Goal: Task Accomplishment & Management: Use online tool/utility

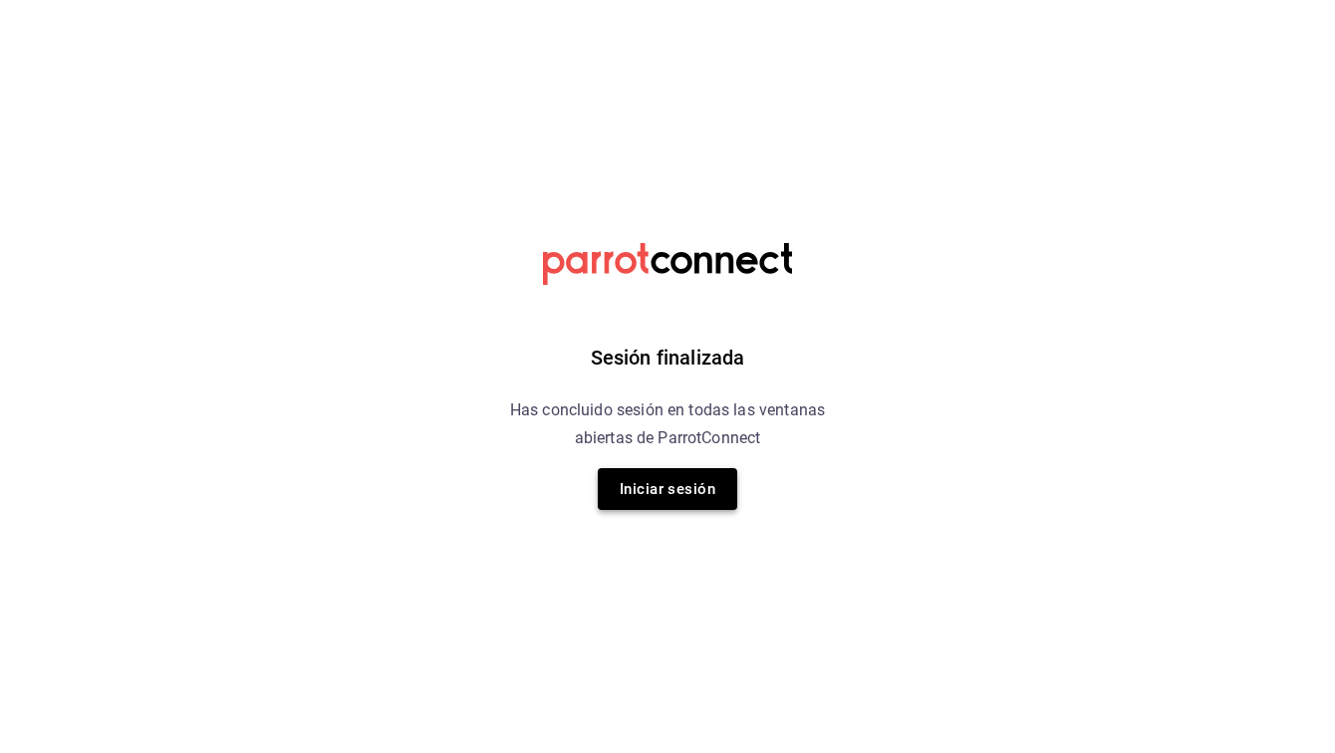
click at [696, 499] on button "Iniciar sesión" at bounding box center [667, 489] width 139 height 42
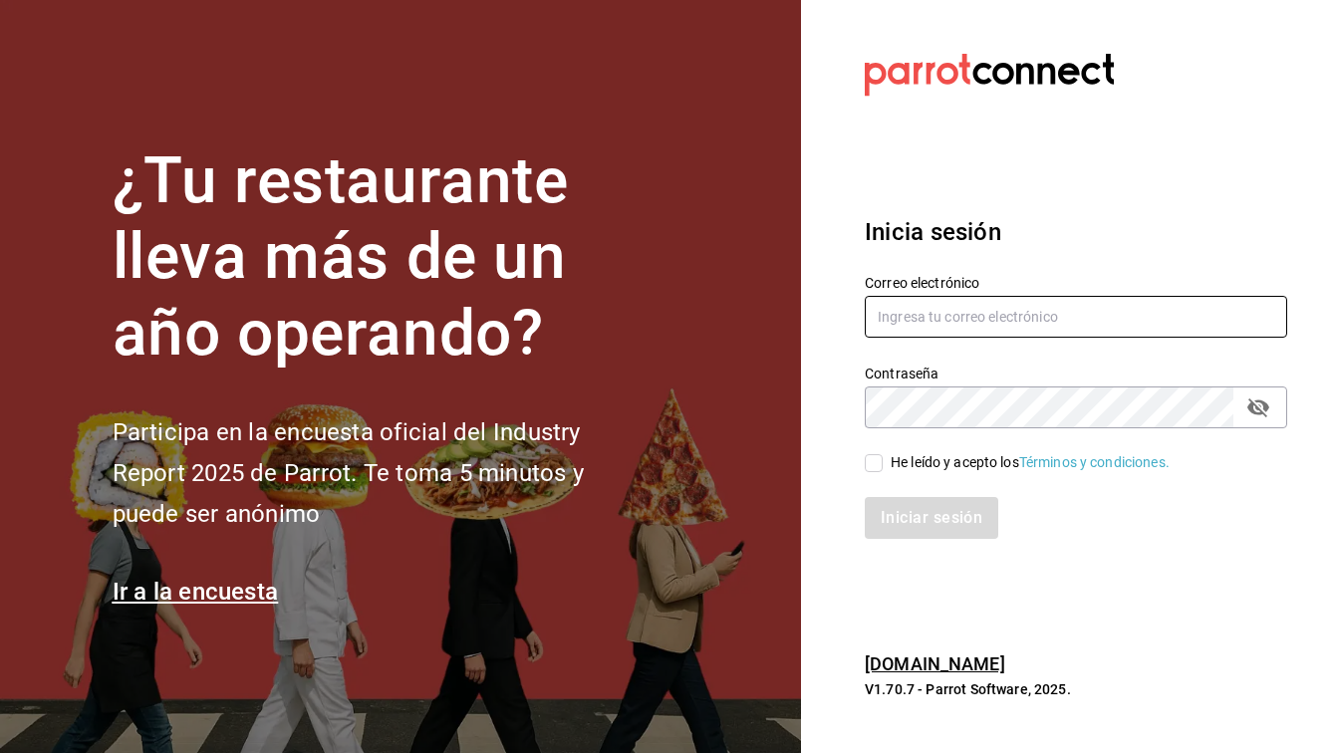
type input "[EMAIL_ADDRESS][DOMAIN_NAME]"
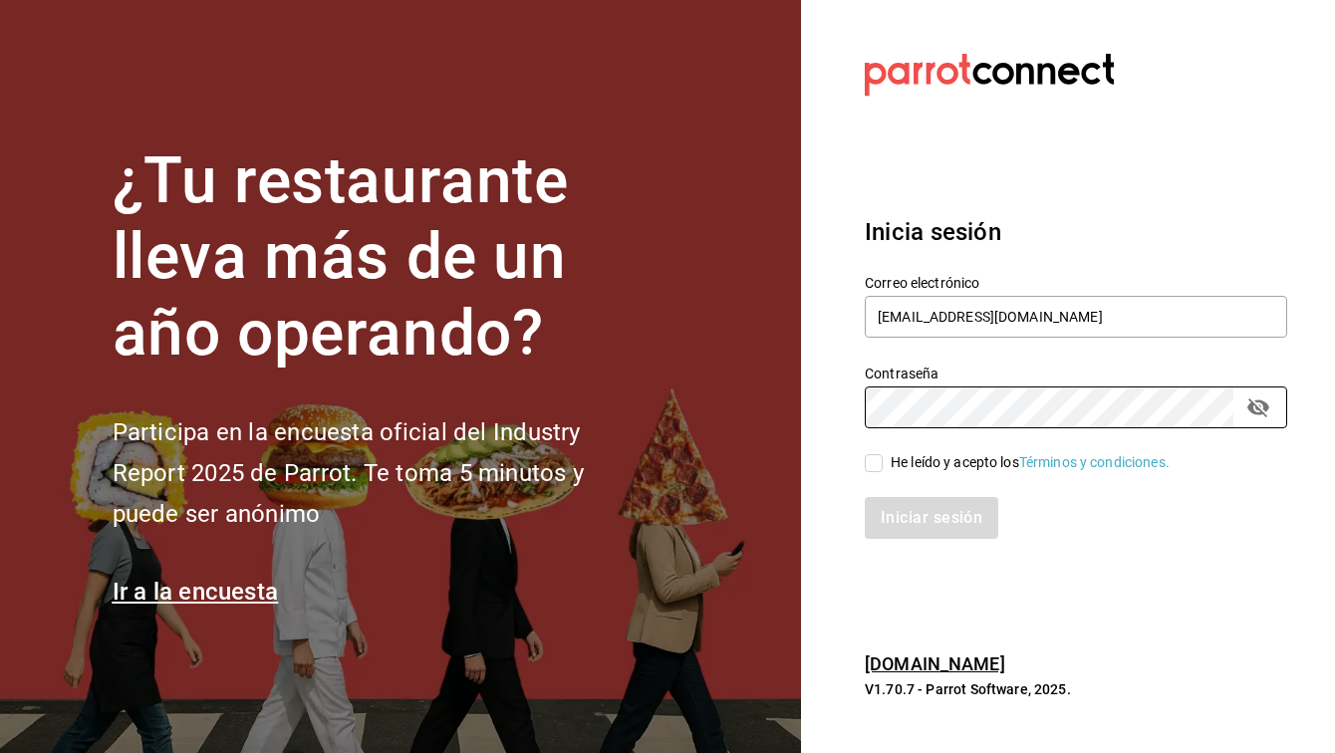
click at [884, 457] on span "He leído y acepto los Términos y condiciones." at bounding box center [1026, 462] width 287 height 21
click at [883, 457] on input "He leído y acepto los Términos y condiciones." at bounding box center [874, 463] width 18 height 18
checkbox input "true"
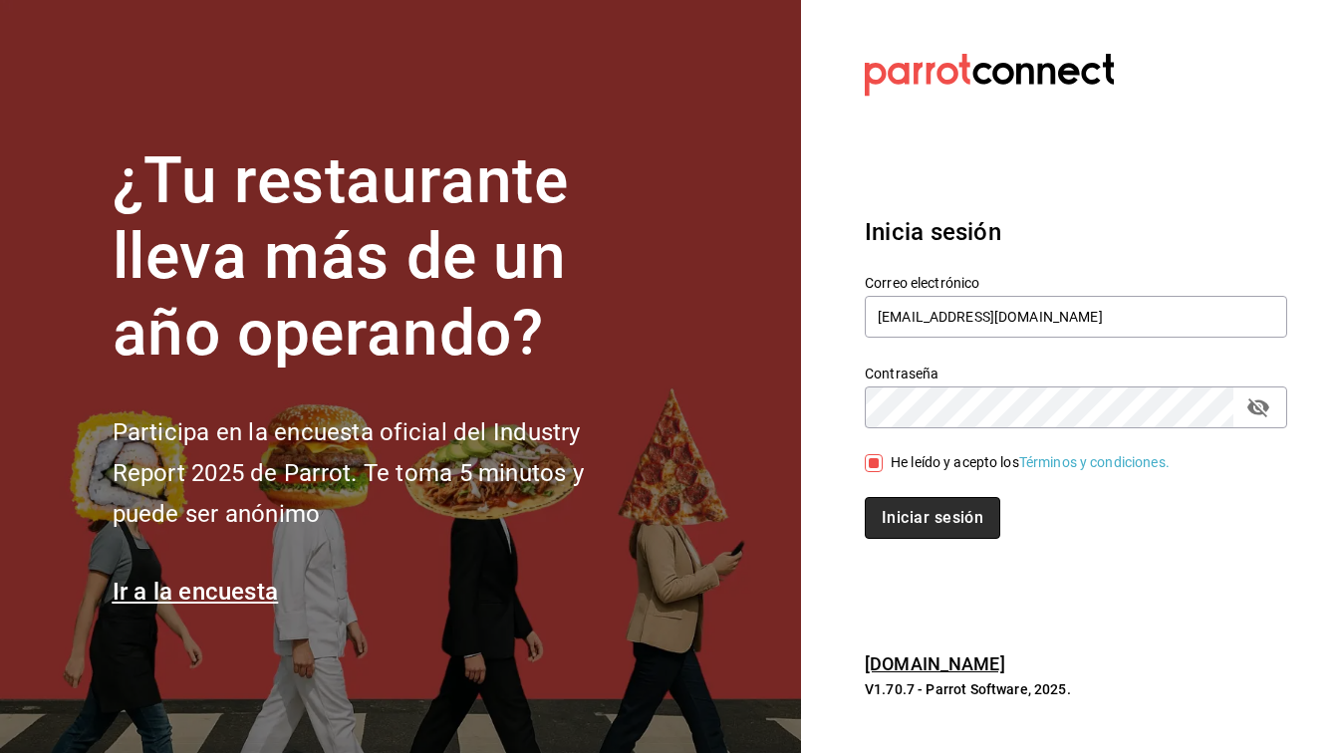
click at [884, 512] on button "Iniciar sesión" at bounding box center [932, 518] width 135 height 42
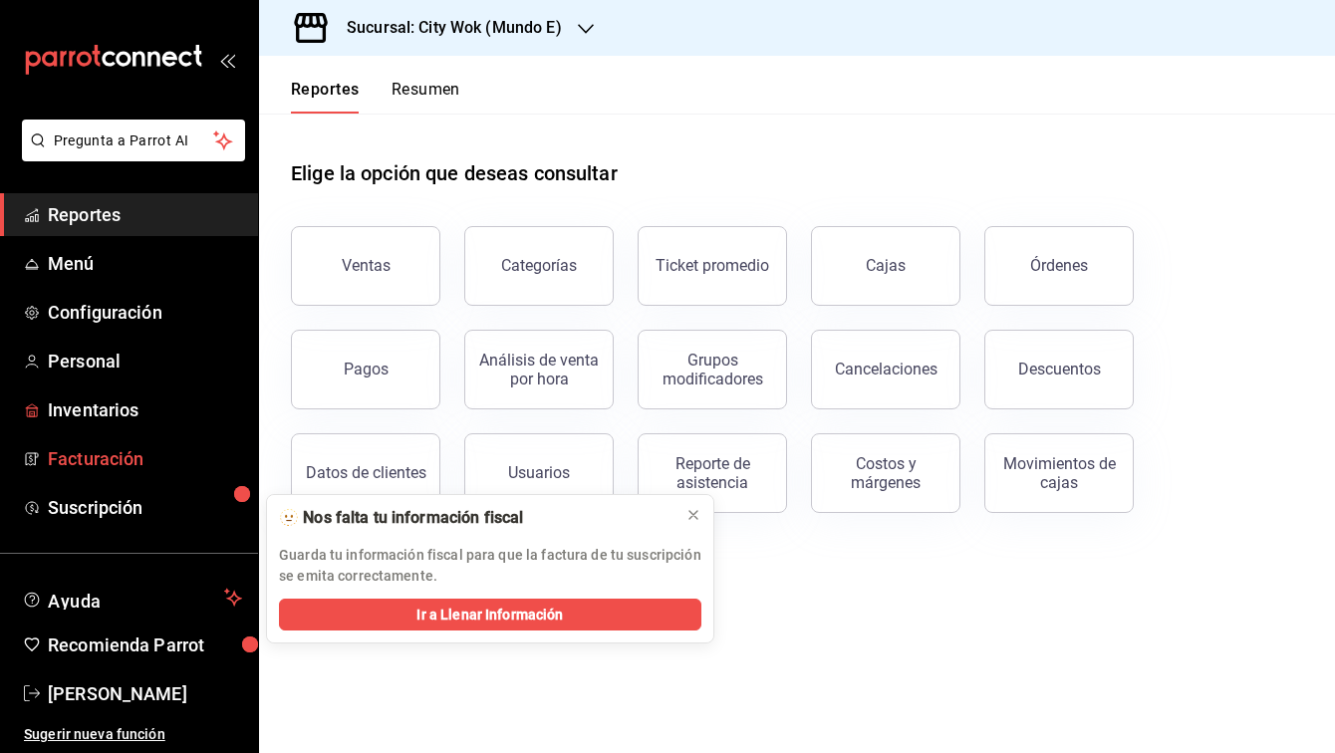
click at [120, 437] on link "Facturación" at bounding box center [129, 458] width 258 height 43
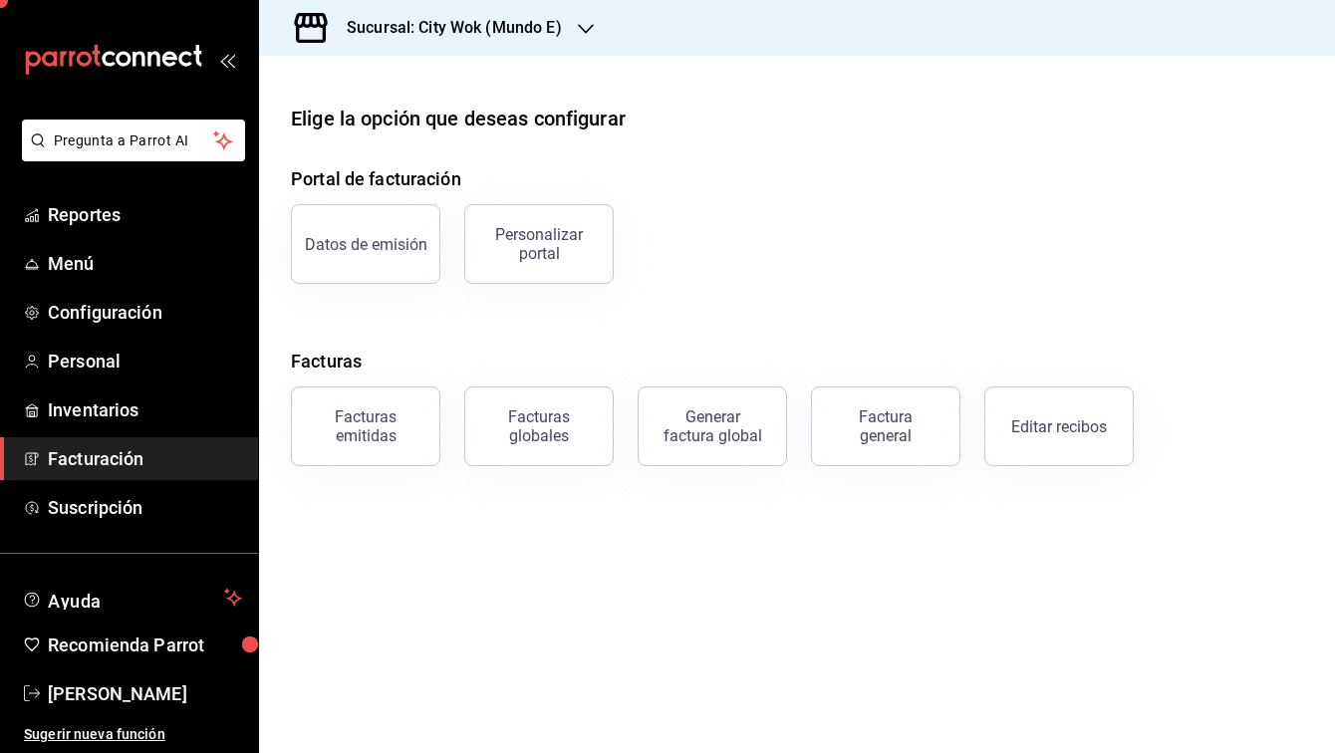
click at [119, 454] on span "Facturación" at bounding box center [145, 458] width 194 height 27
click at [388, 429] on div "Facturas emitidas" at bounding box center [366, 426] width 124 height 38
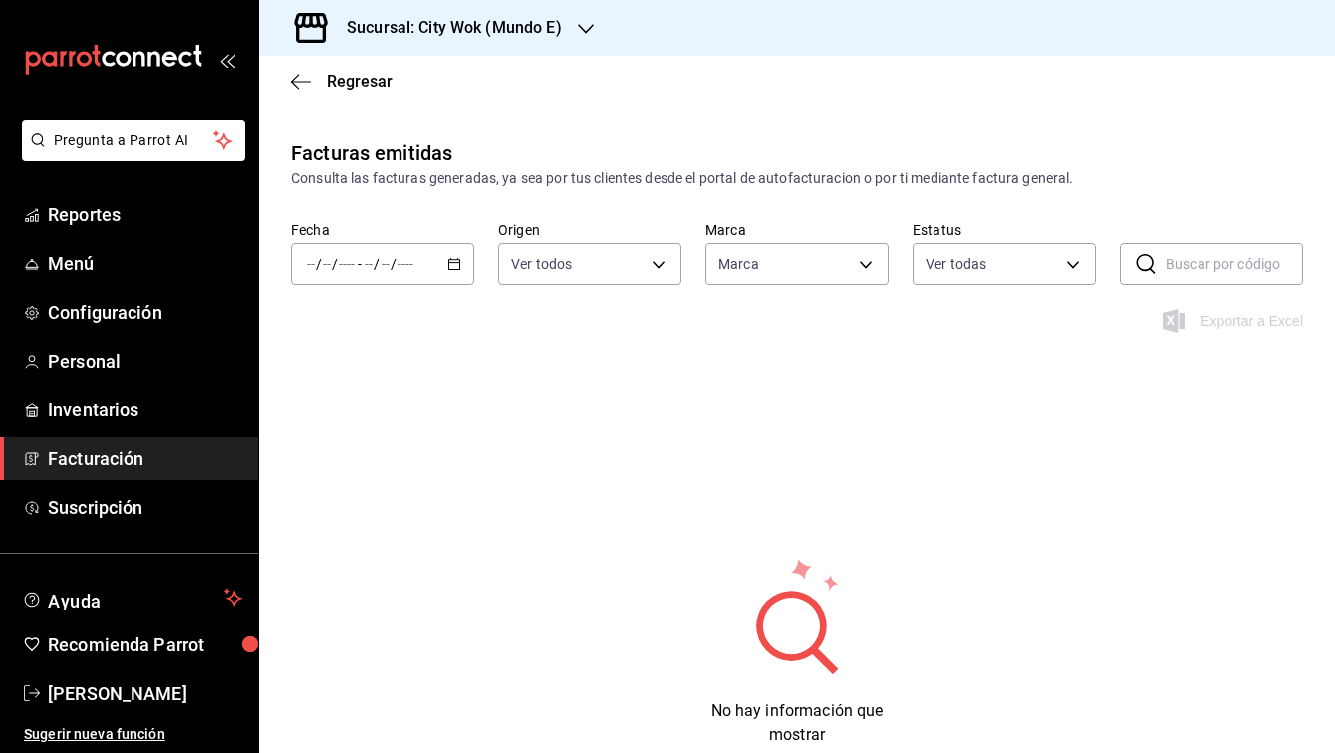
type input "5b681eb9-257f-453b-8331-eb42080dc9fd"
click at [308, 77] on icon "button" at bounding box center [301, 82] width 20 height 18
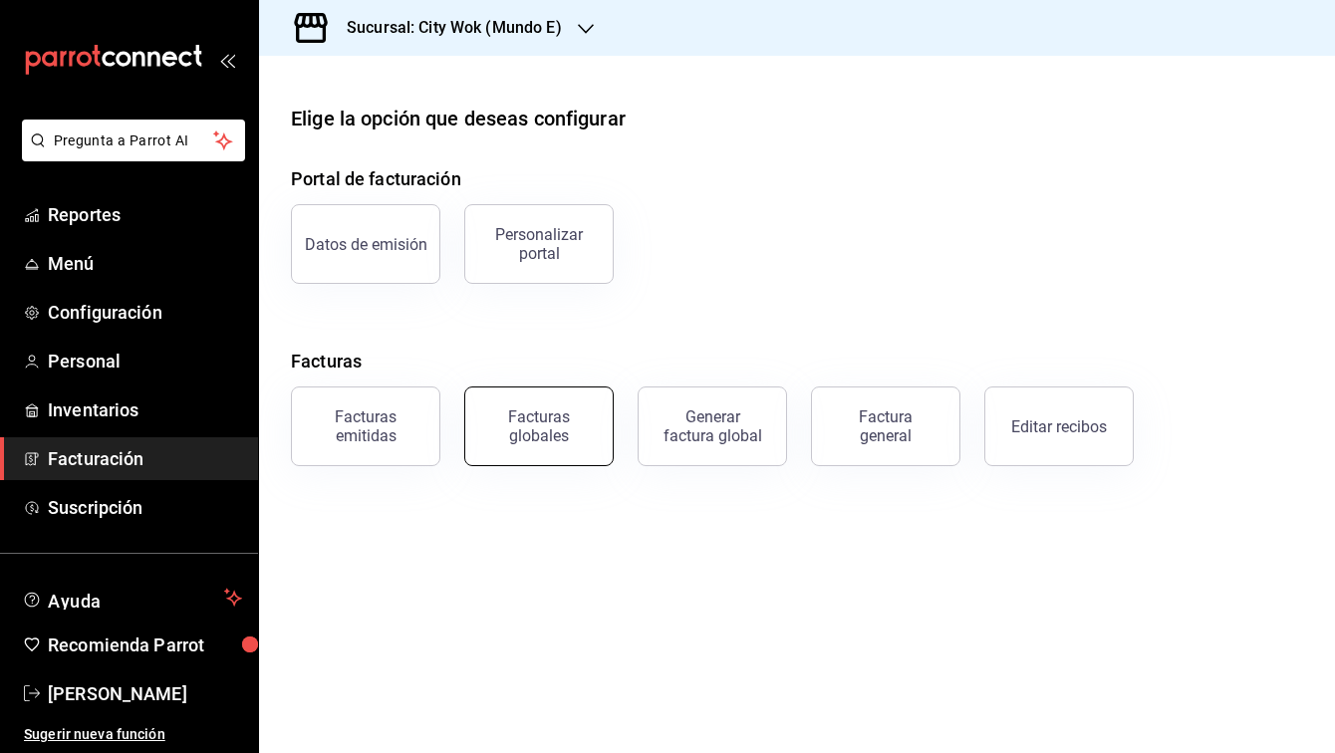
click at [576, 406] on button "Facturas globales" at bounding box center [538, 426] width 149 height 80
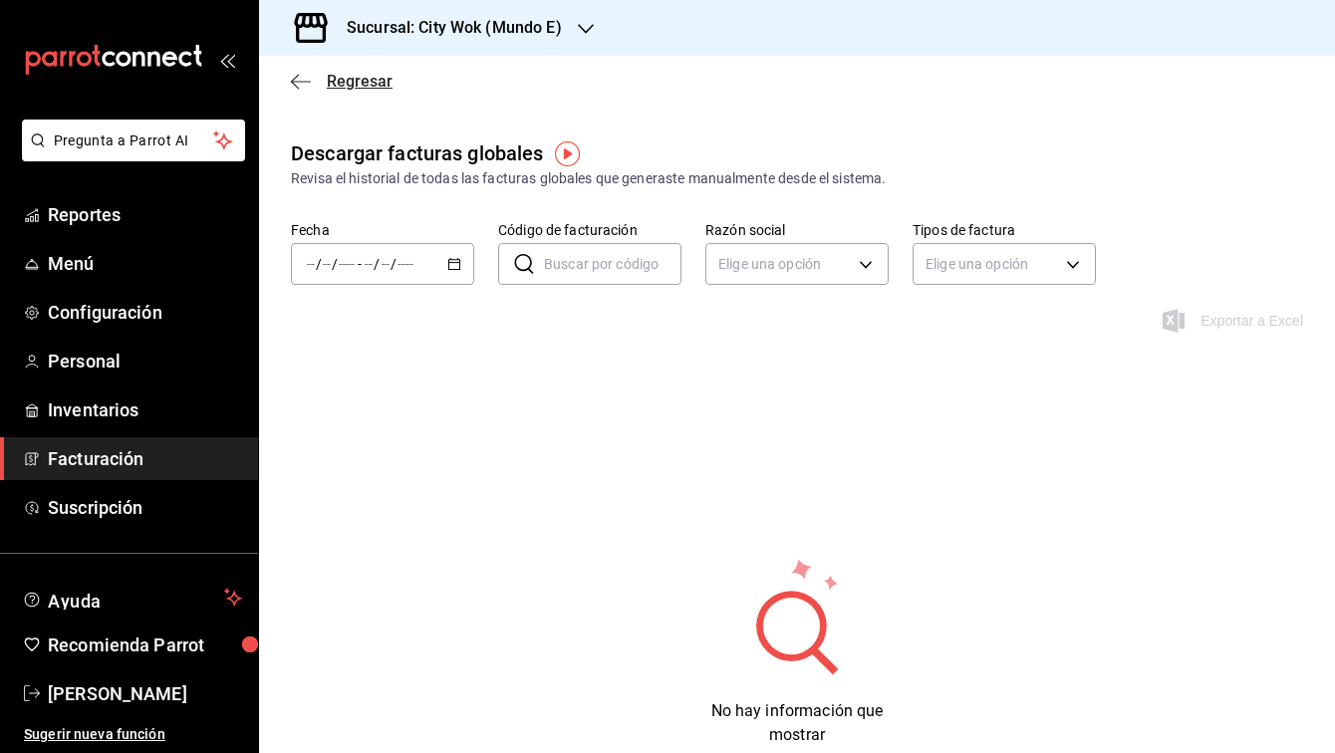
click at [297, 75] on icon "button" at bounding box center [301, 82] width 20 height 18
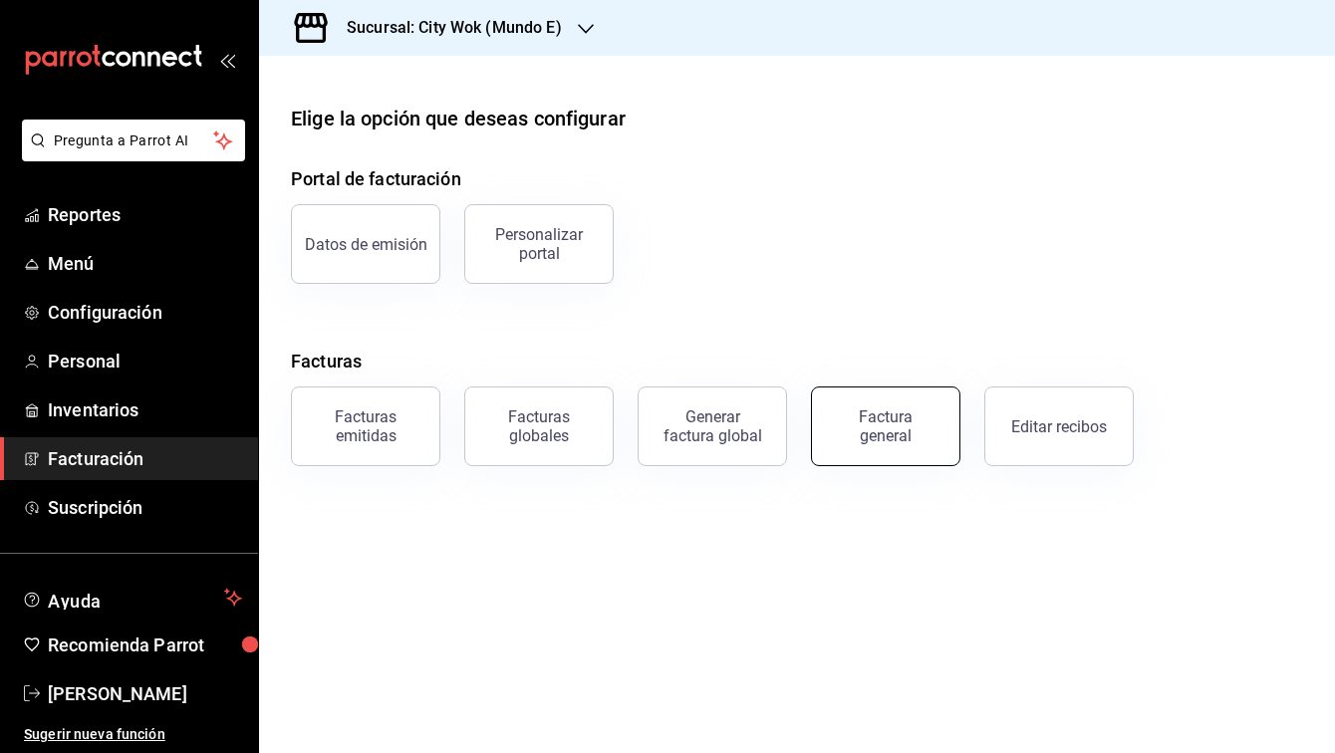
click at [851, 433] on div "Factura general" at bounding box center [886, 426] width 100 height 38
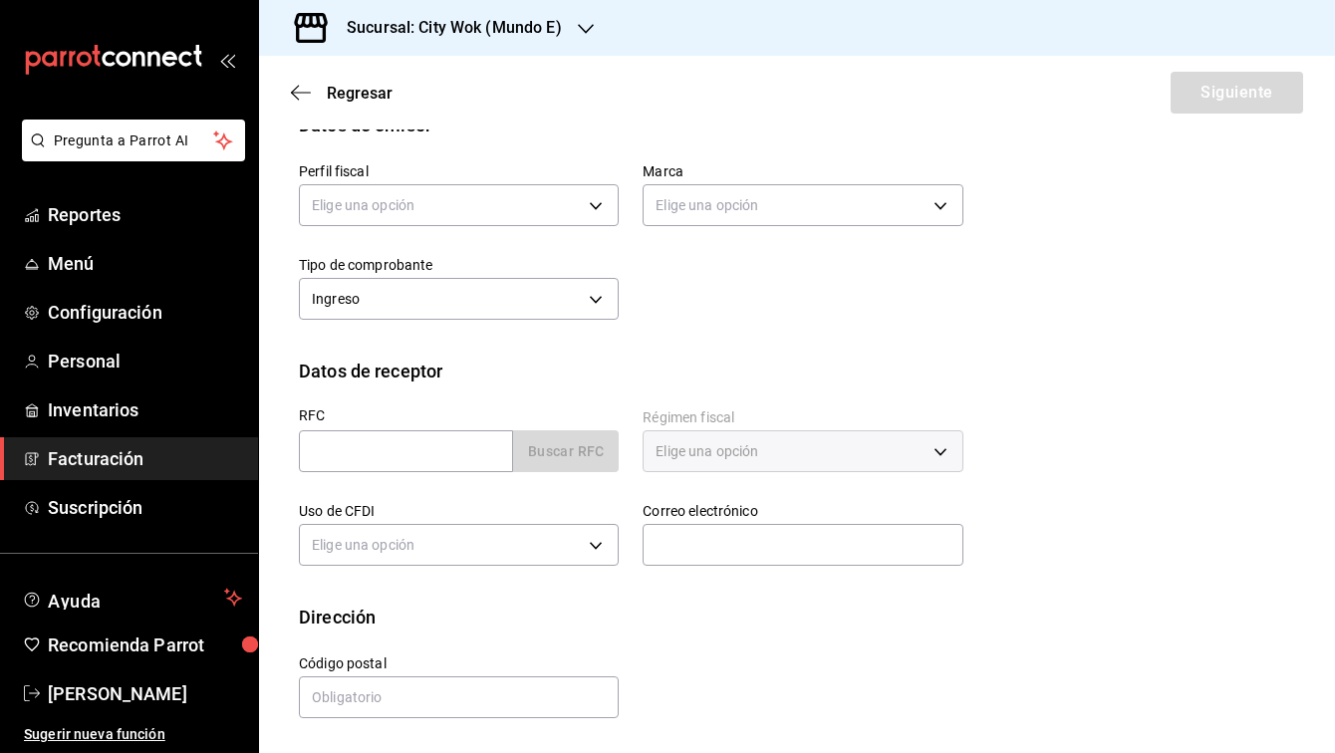
scroll to position [117, 0]
click at [572, 550] on body "Pregunta a Parrot AI Reportes Menú Configuración Personal Inventarios Facturaci…" at bounding box center [667, 376] width 1335 height 753
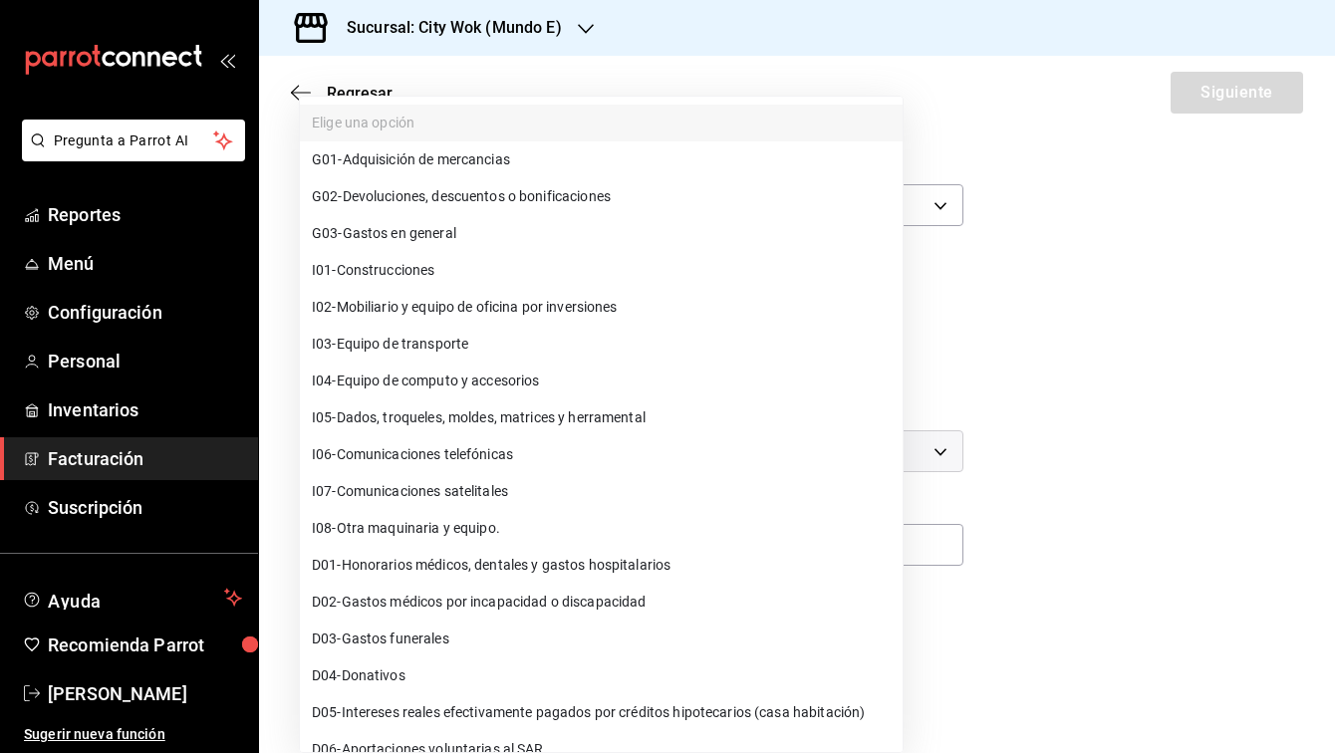
click at [936, 250] on div at bounding box center [667, 376] width 1335 height 753
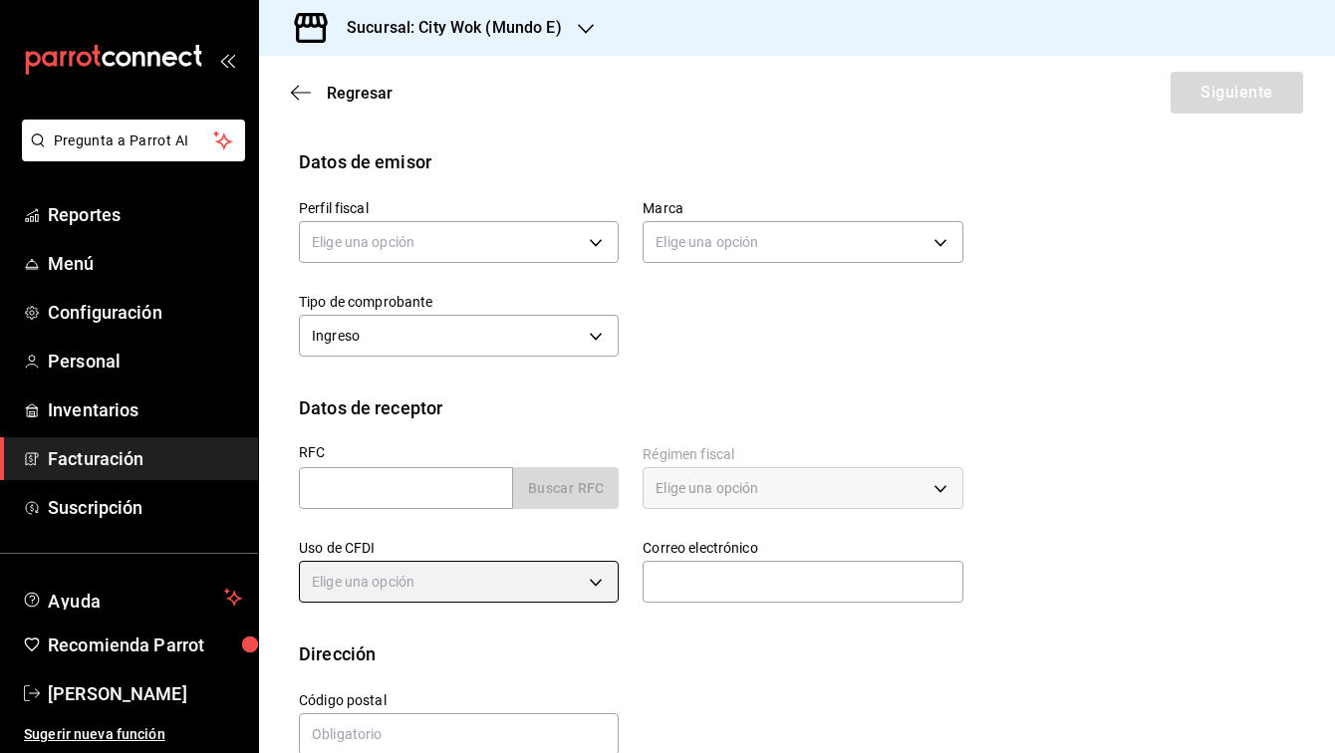
scroll to position [68, 0]
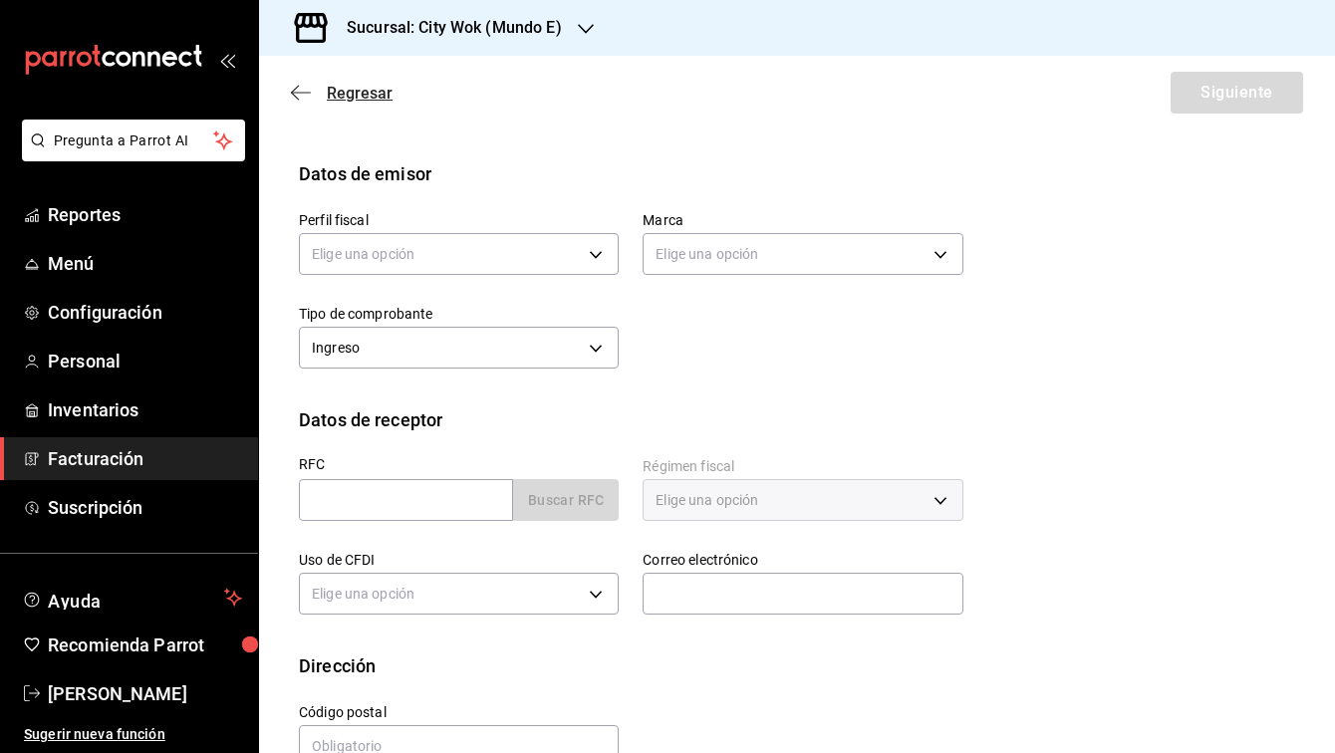
click at [296, 98] on icon "button" at bounding box center [295, 93] width 8 height 15
